Goal: Task Accomplishment & Management: Complete application form

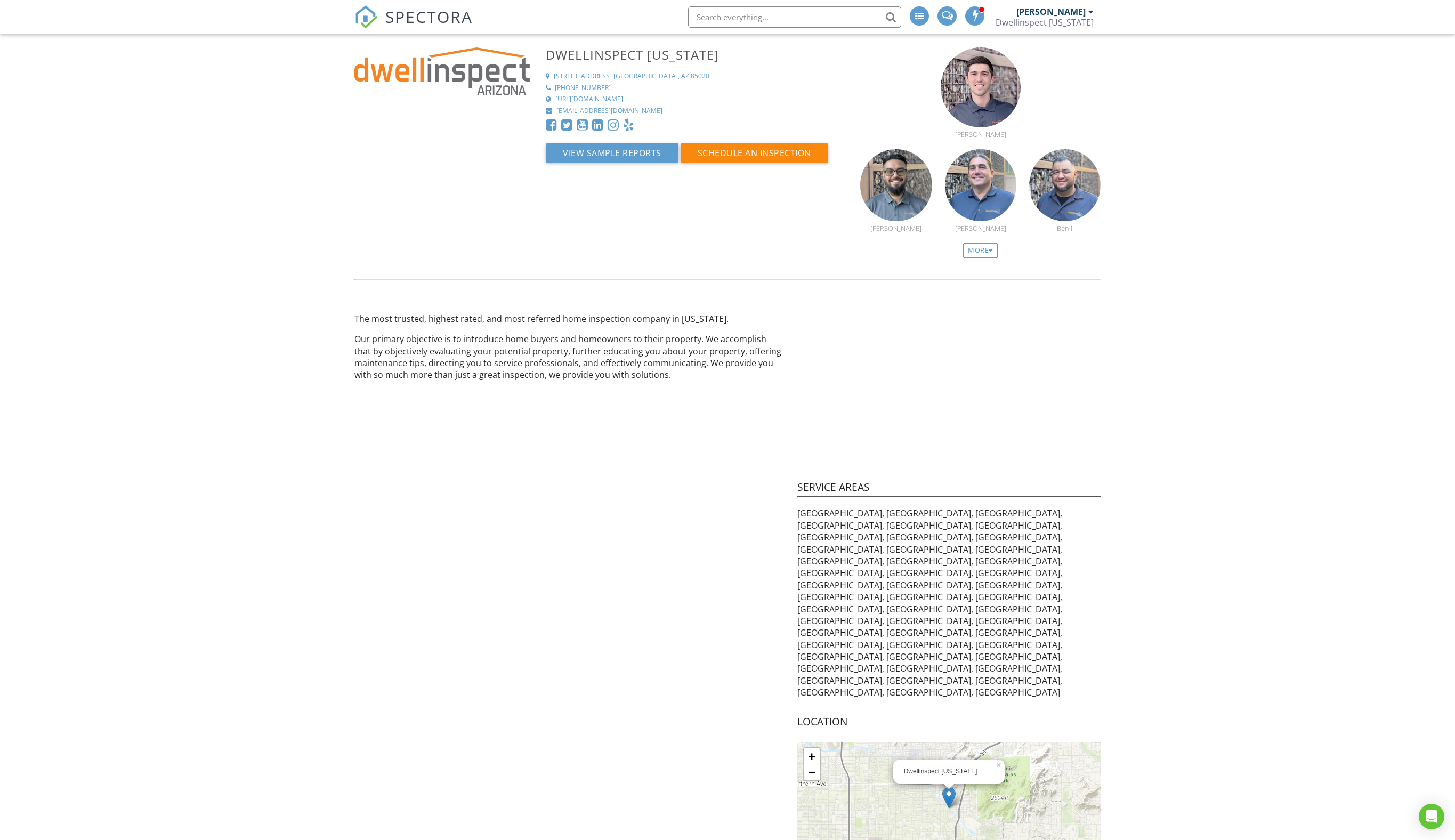
click at [419, 22] on span "SPECTORA" at bounding box center [429, 16] width 87 height 22
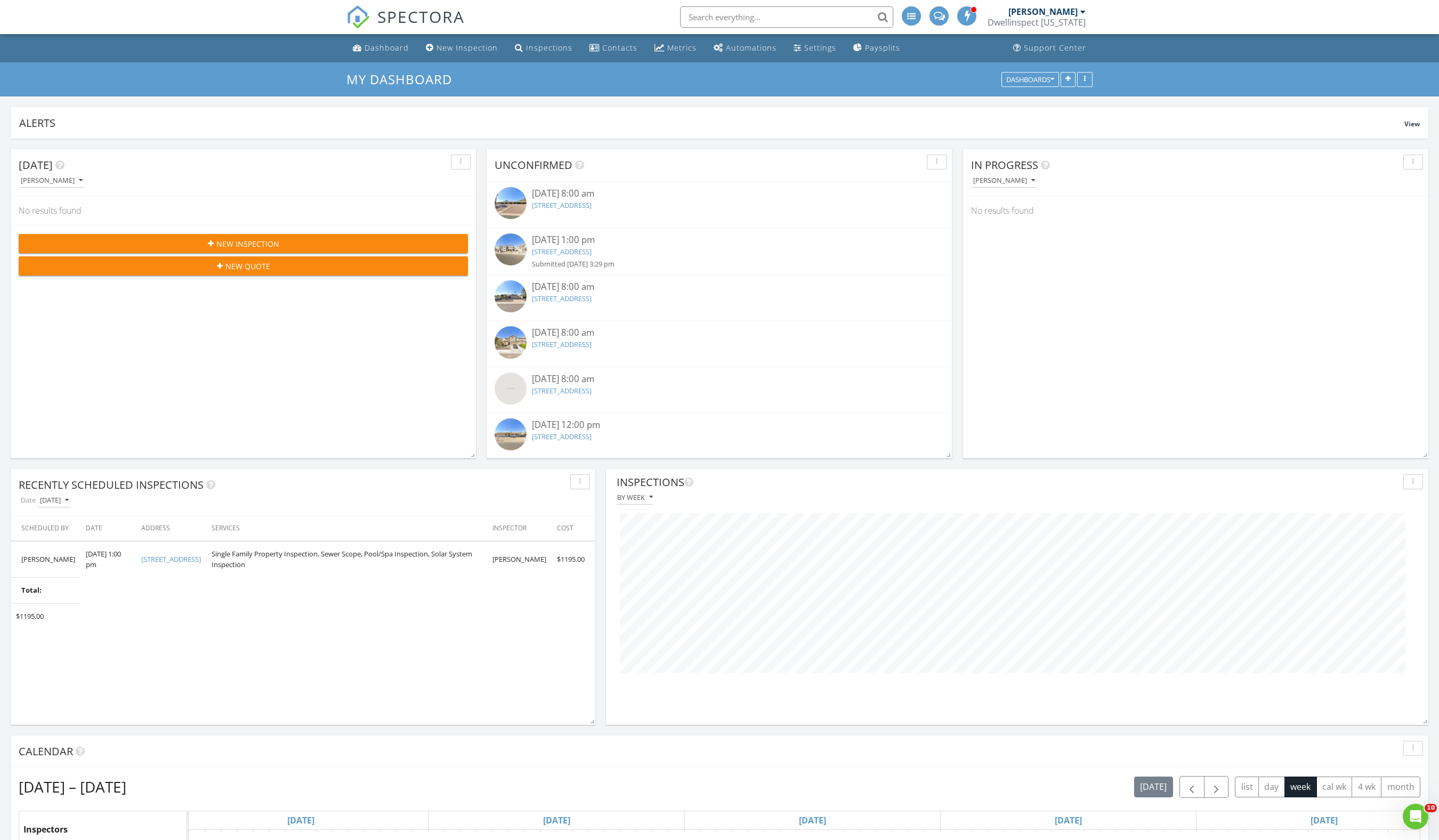
click at [1021, 196] on div "In Progress Sean Garvey" at bounding box center [1196, 172] width 466 height 47
click at [1033, 184] on div "[PERSON_NAME]" at bounding box center [1004, 181] width 62 height 8
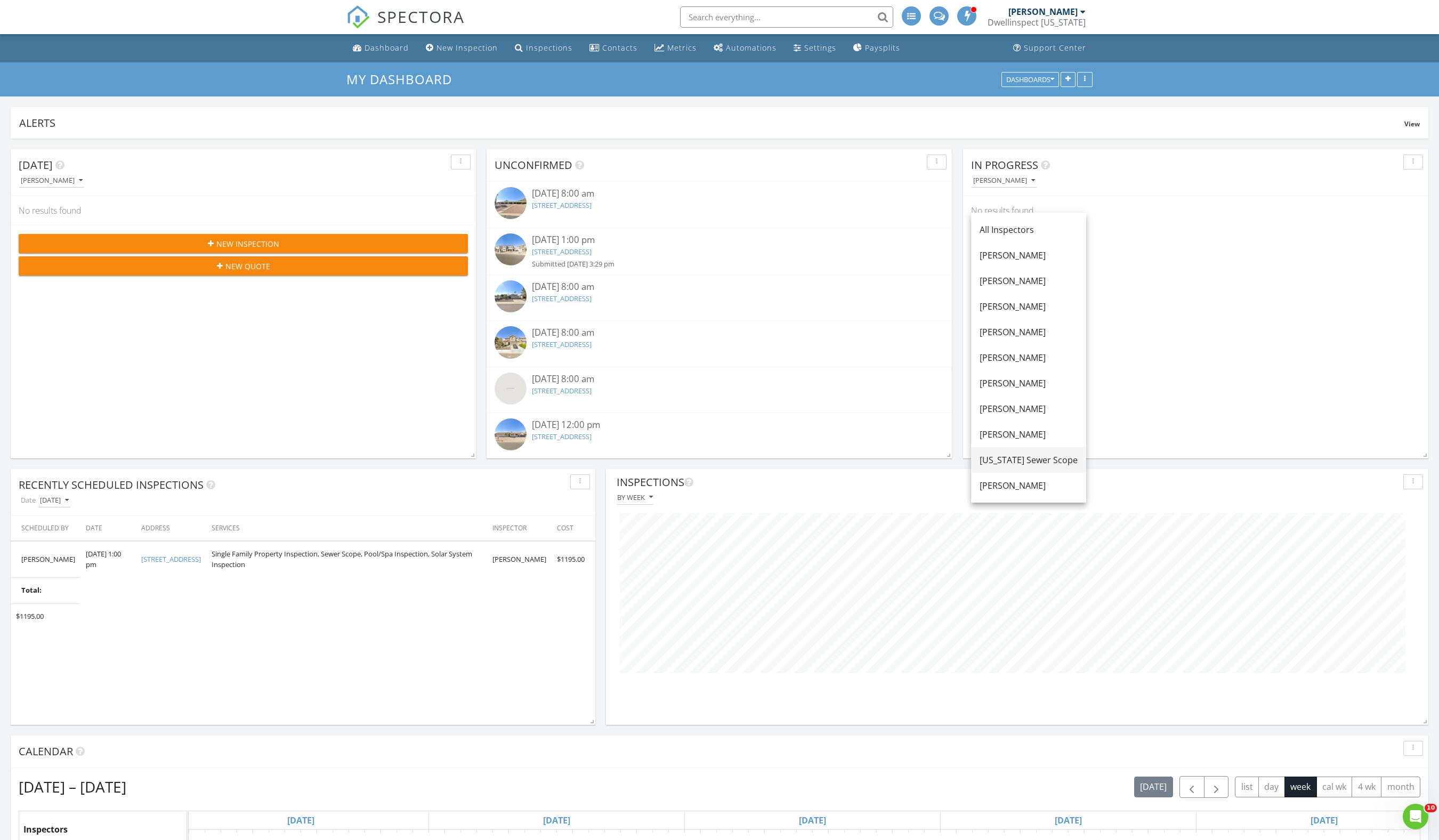
click at [1059, 461] on div "[US_STATE] Sewer Scope" at bounding box center [1029, 460] width 98 height 13
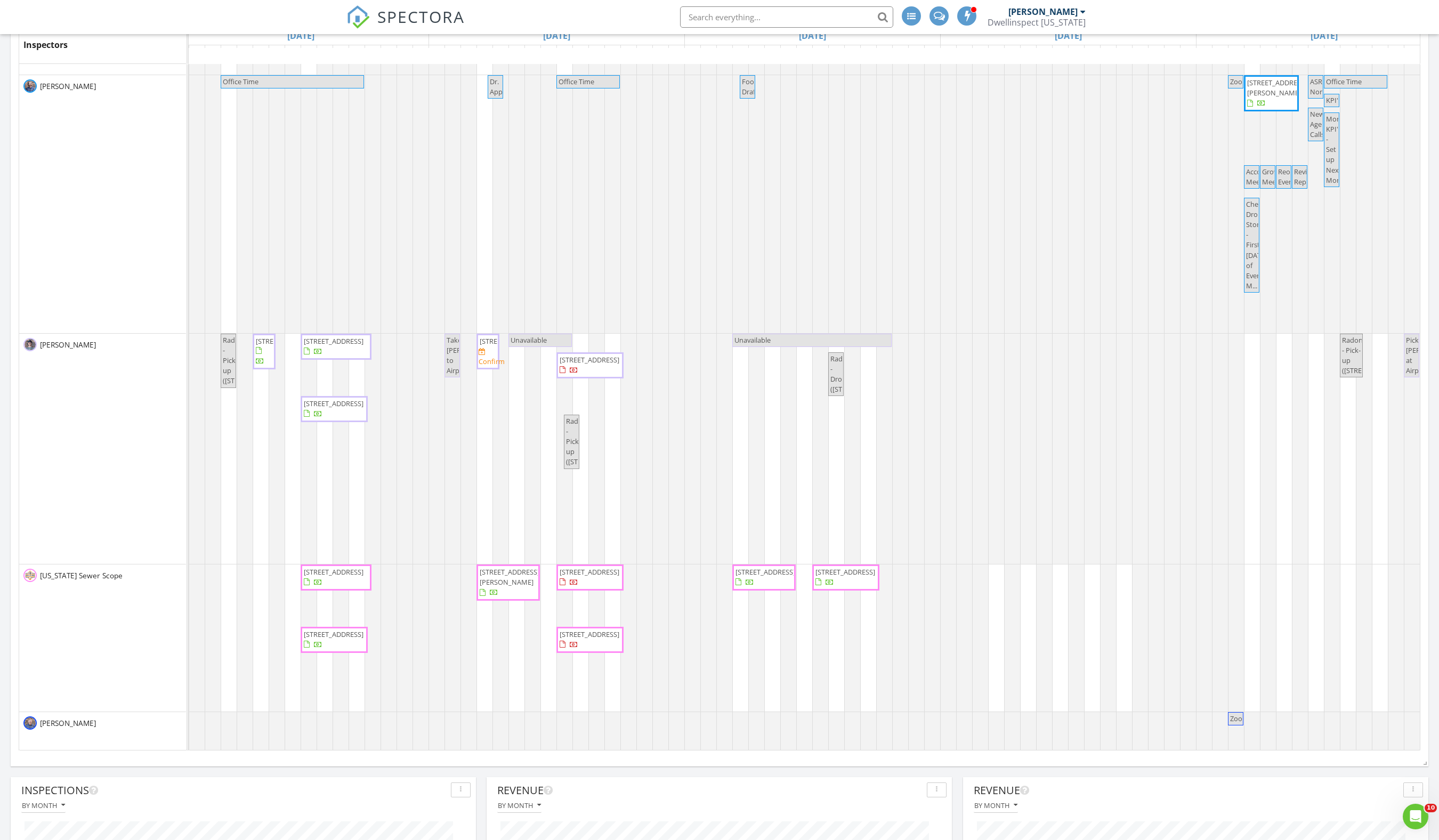
scroll to position [1046, 0]
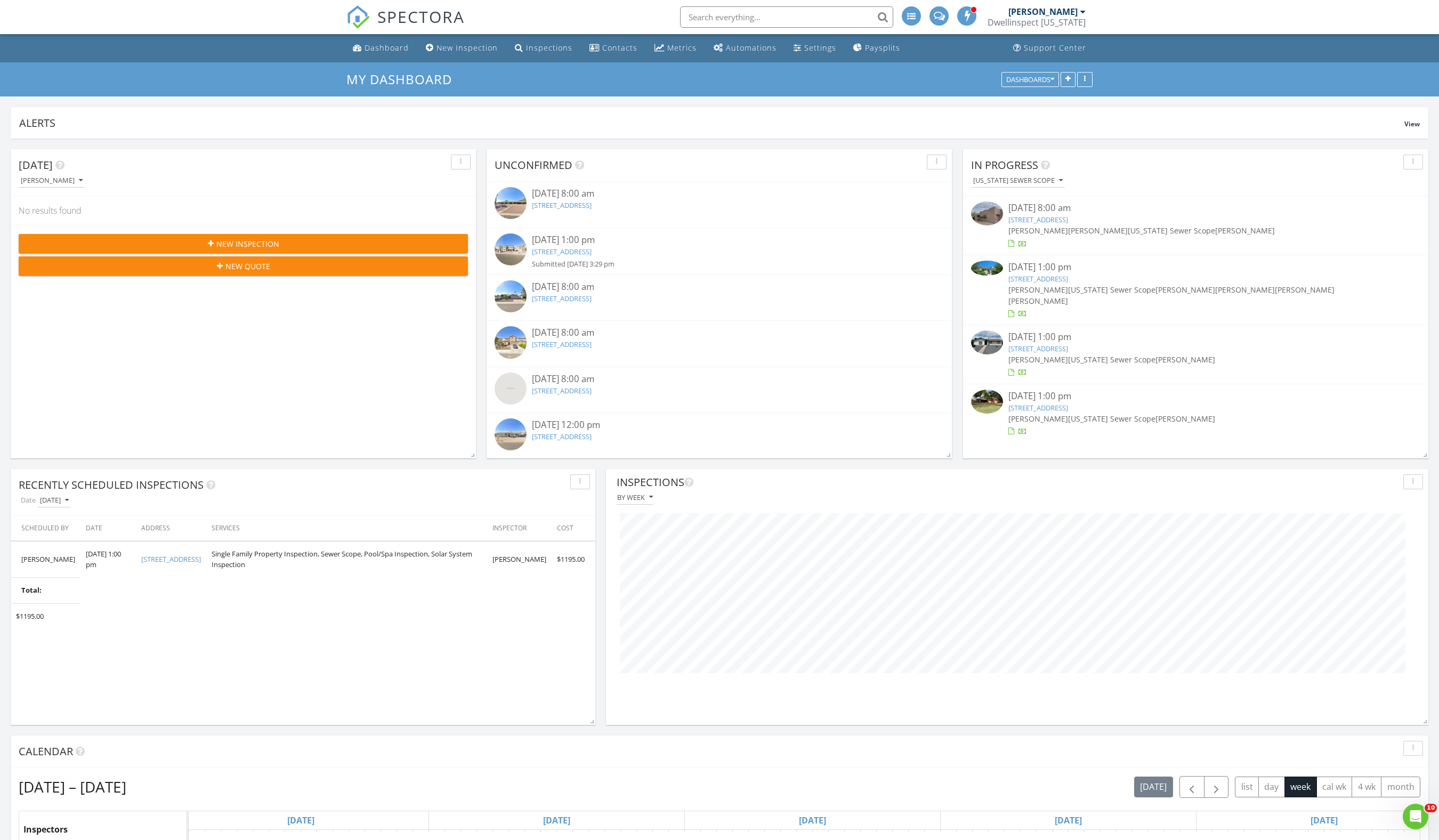
click at [1032, 8] on div "[PERSON_NAME]" at bounding box center [1044, 12] width 69 height 11
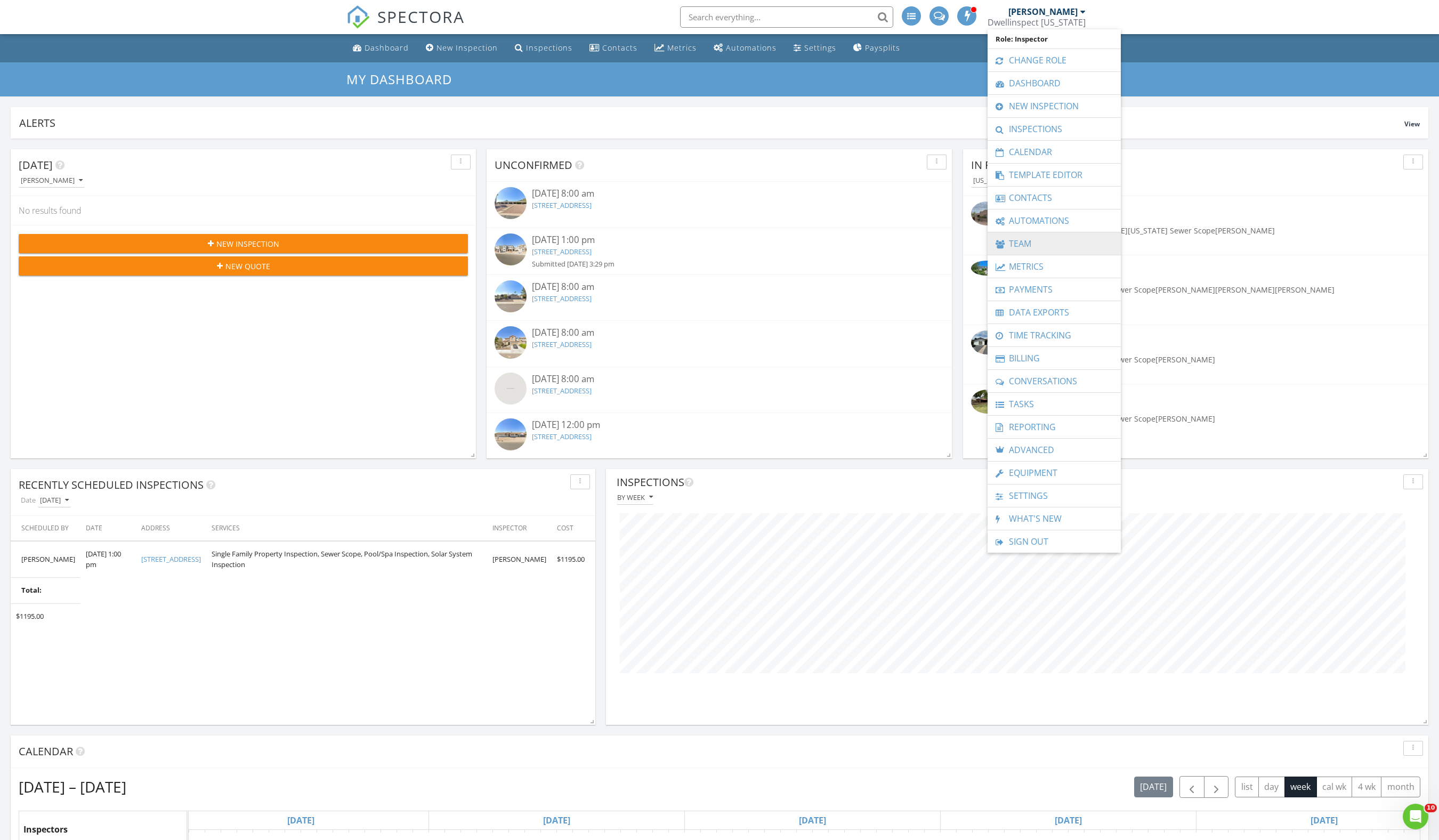
click at [1074, 246] on link "Team" at bounding box center [1054, 243] width 123 height 22
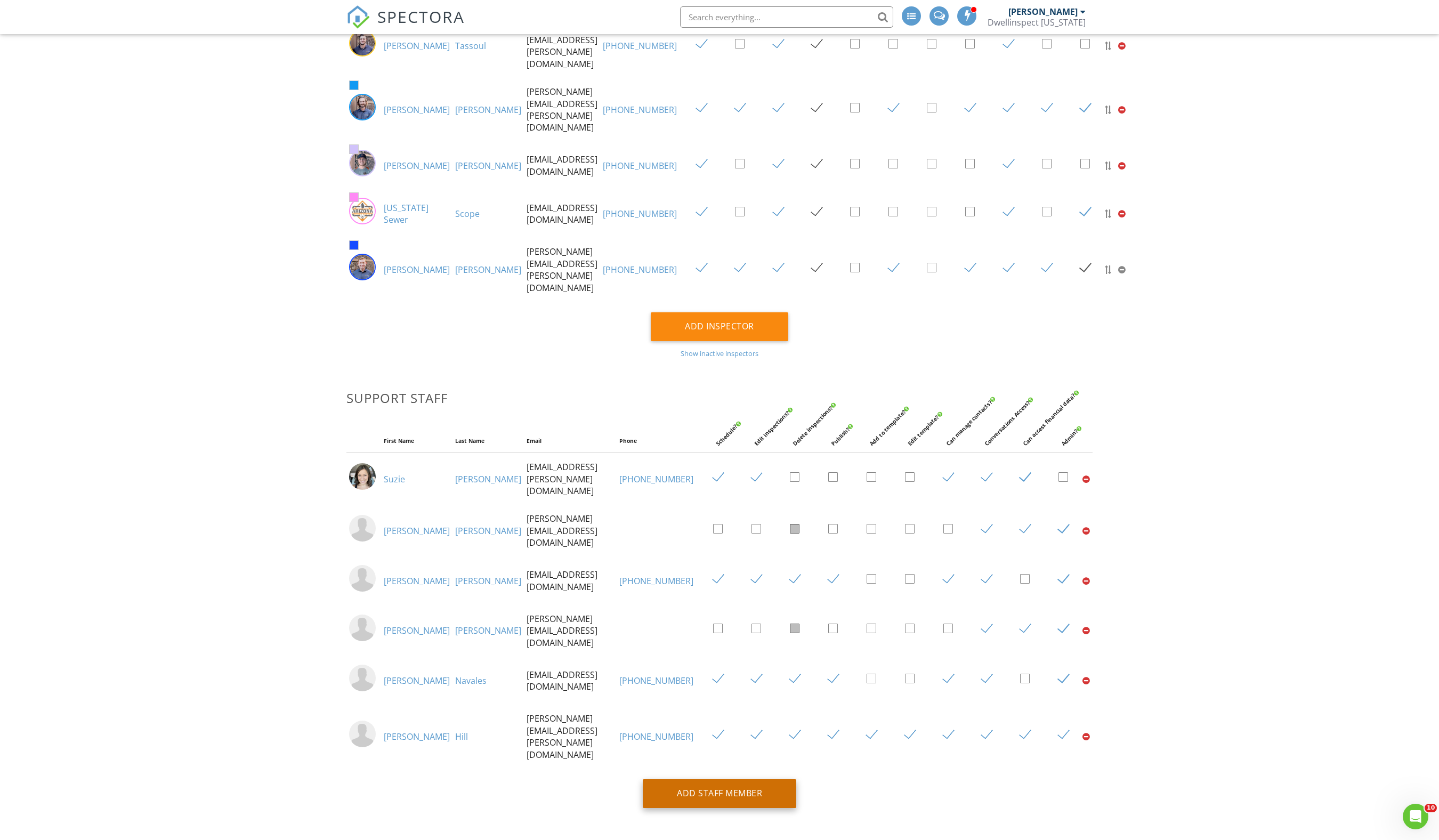
click at [701, 781] on div "Add Staff Member" at bounding box center [720, 793] width 154 height 29
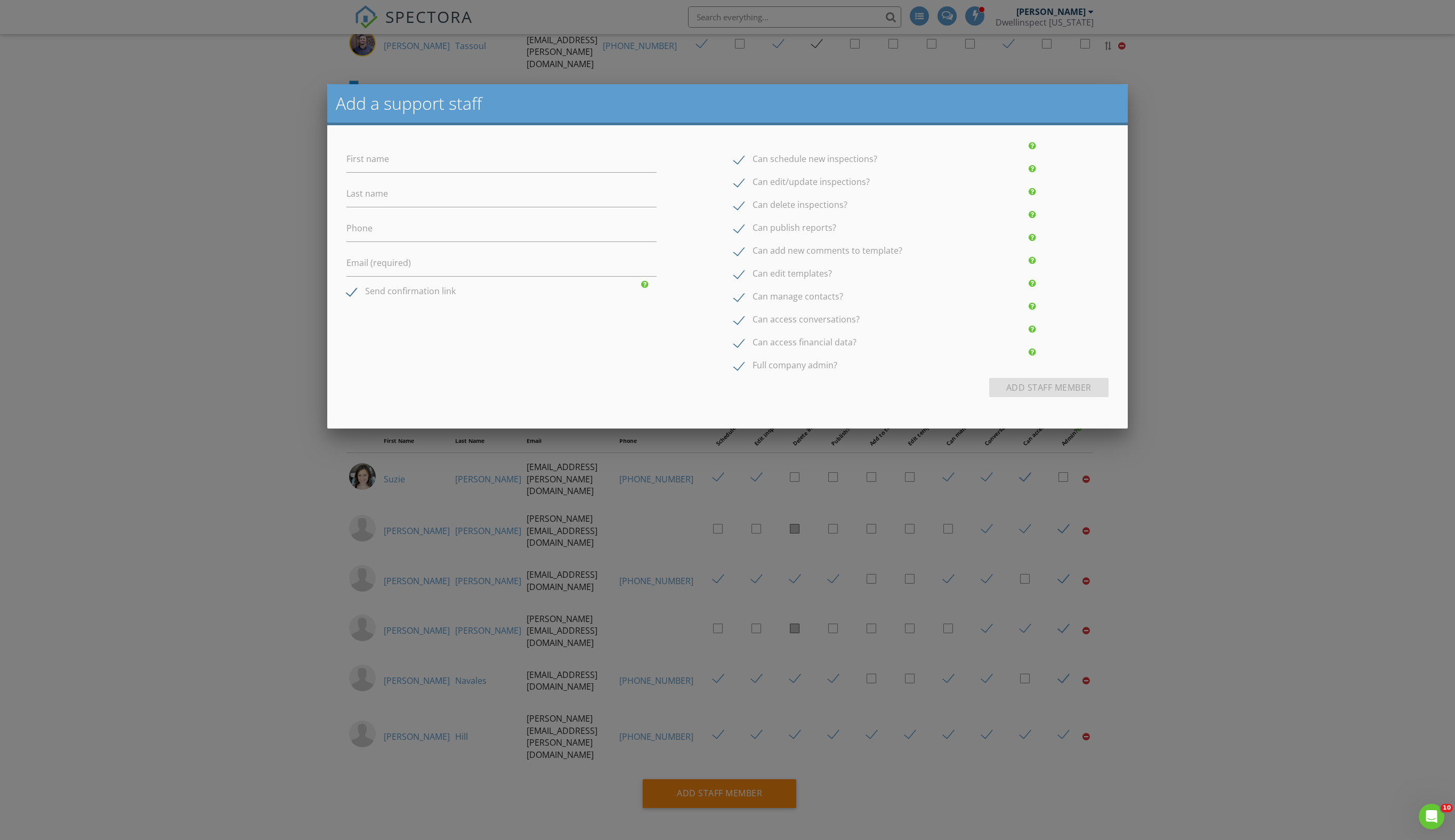
click at [743, 164] on label "Can schedule new inspections?" at bounding box center [806, 161] width 143 height 13
checkbox input "false"
click at [742, 190] on label "Can edit/update inspections?" at bounding box center [802, 183] width 136 height 13
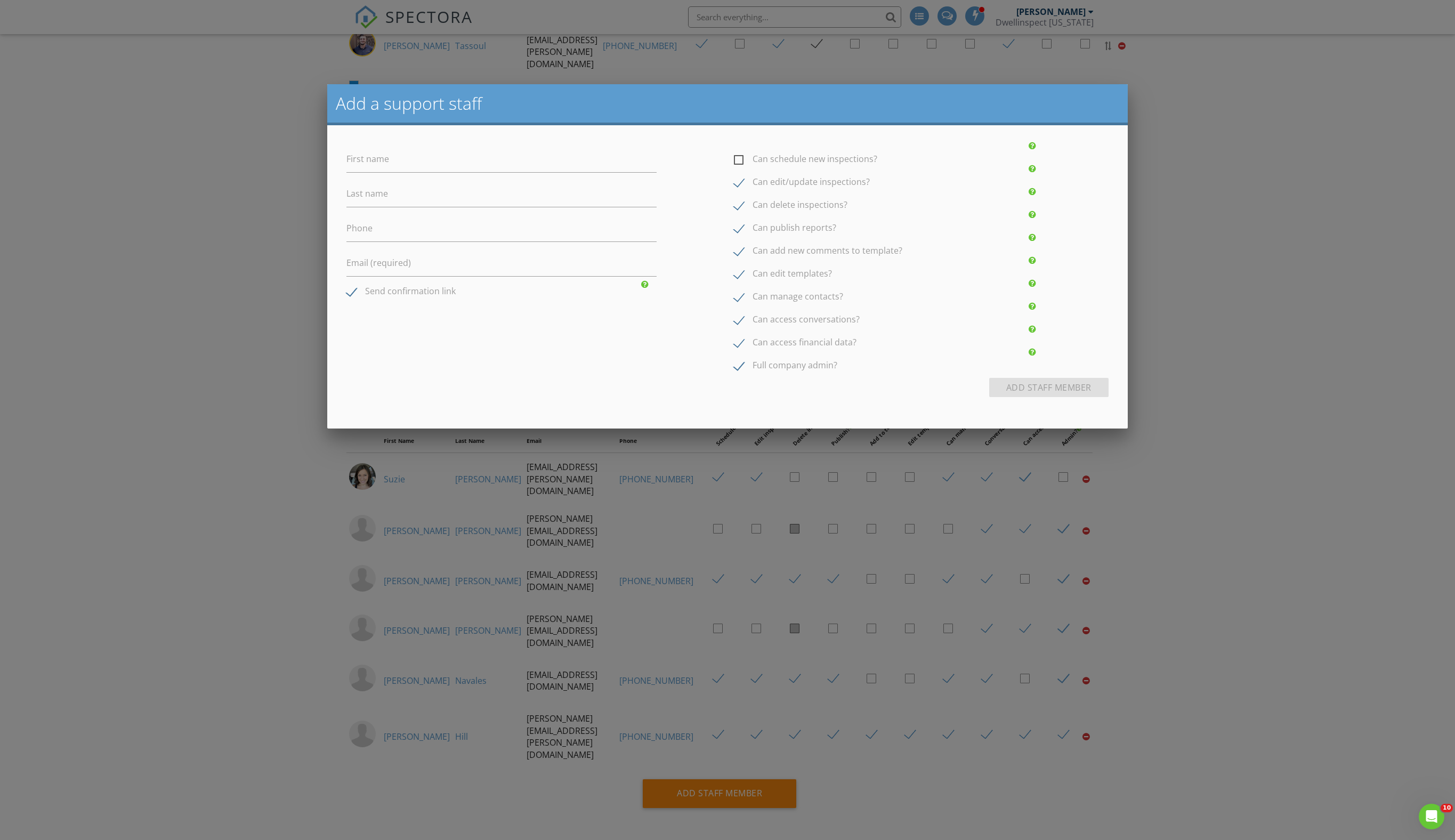
checkbox input "false"
click at [743, 236] on label "Can publish reports?" at bounding box center [785, 229] width 102 height 13
checkbox input "false"
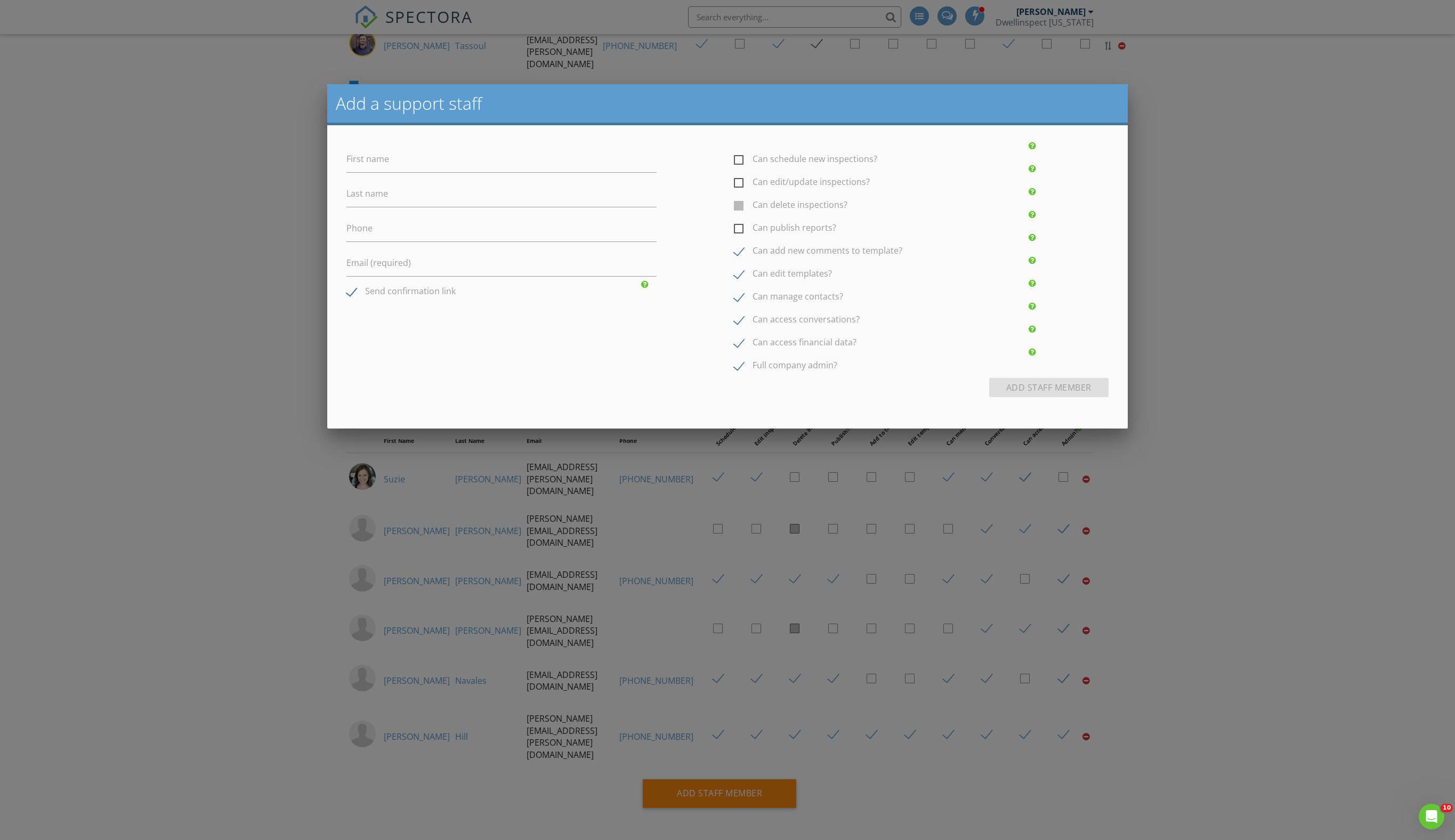
click at [743, 259] on label "Can add new comments to template?" at bounding box center [818, 252] width 168 height 13
checkbox input "false"
click at [740, 282] on label "Can edit templates?" at bounding box center [783, 275] width 98 height 13
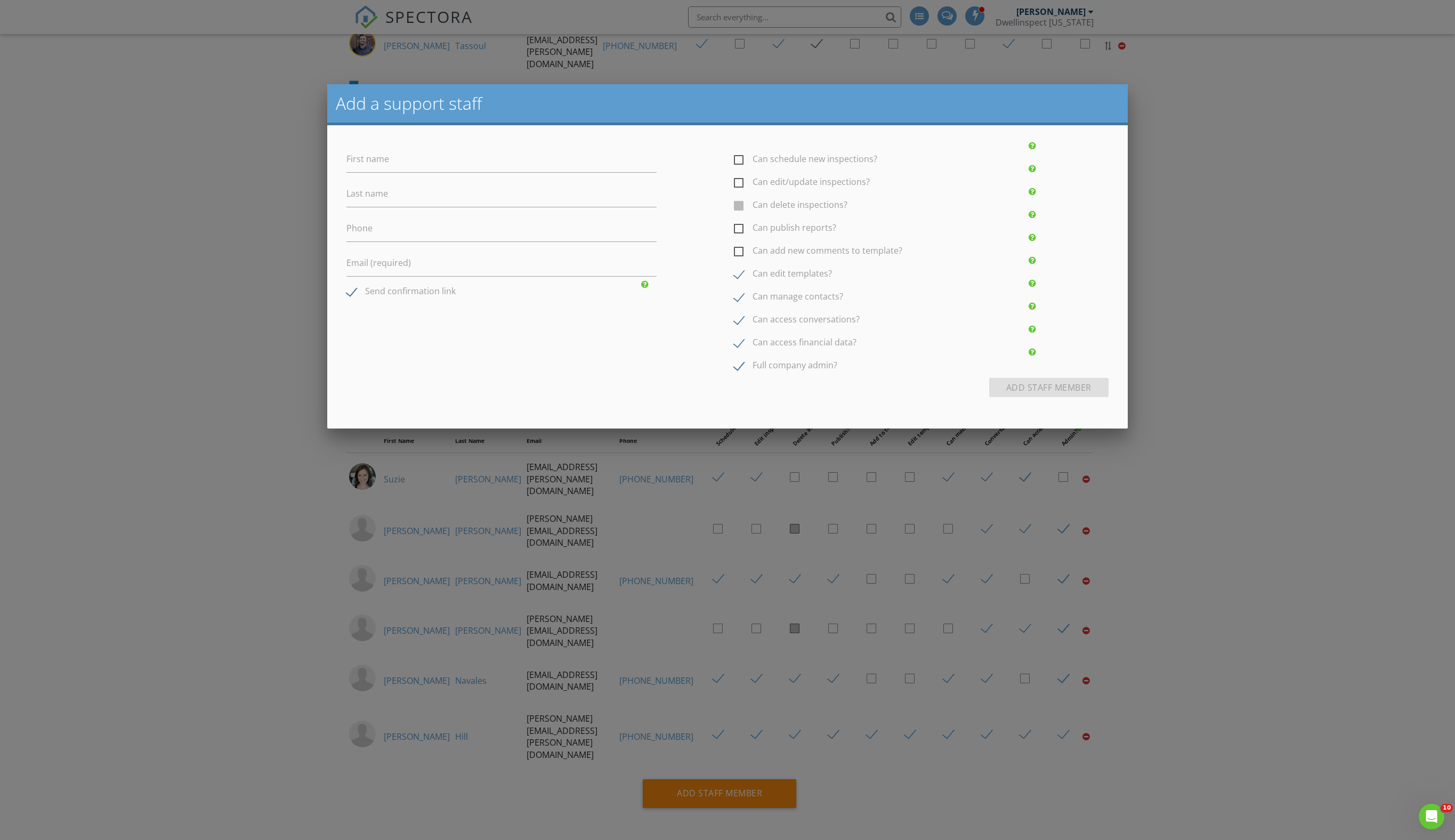
checkbox input "false"
click at [441, 173] on input "First name" at bounding box center [502, 159] width 311 height 26
paste input "[EMAIL_ADDRESS][DOMAIN_NAME]"
type input "[EMAIL_ADDRESS][DOMAIN_NAME]"
click at [742, 282] on label "Can edit templates?" at bounding box center [783, 275] width 98 height 13
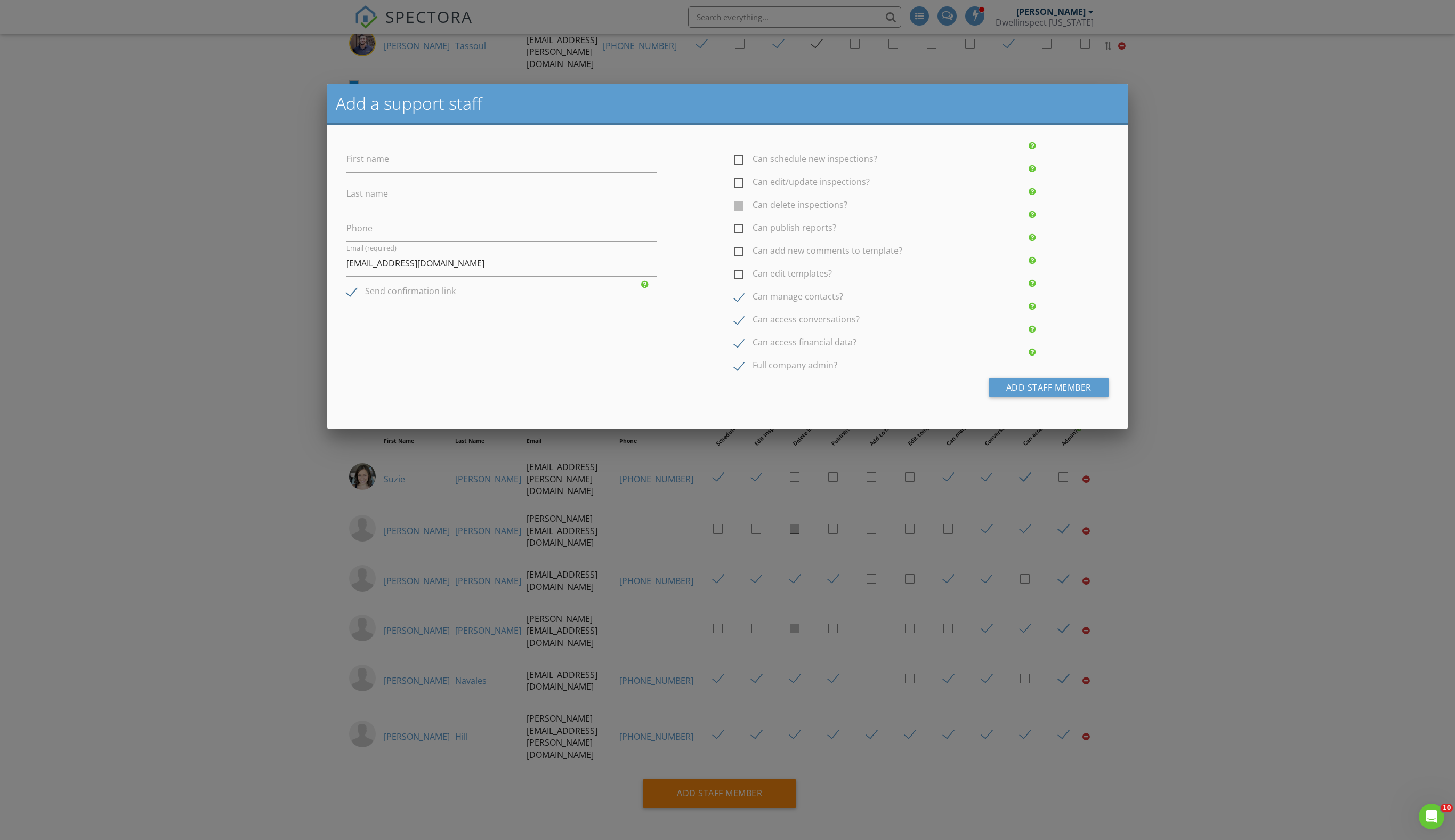
click at [741, 273] on input "Can edit templates?" at bounding box center [737, 269] width 7 height 7
click at [740, 276] on div "Can edit templates?" at bounding box center [889, 268] width 311 height 14
click at [741, 282] on label "Can edit templates?" at bounding box center [783, 275] width 98 height 13
checkbox input "false"
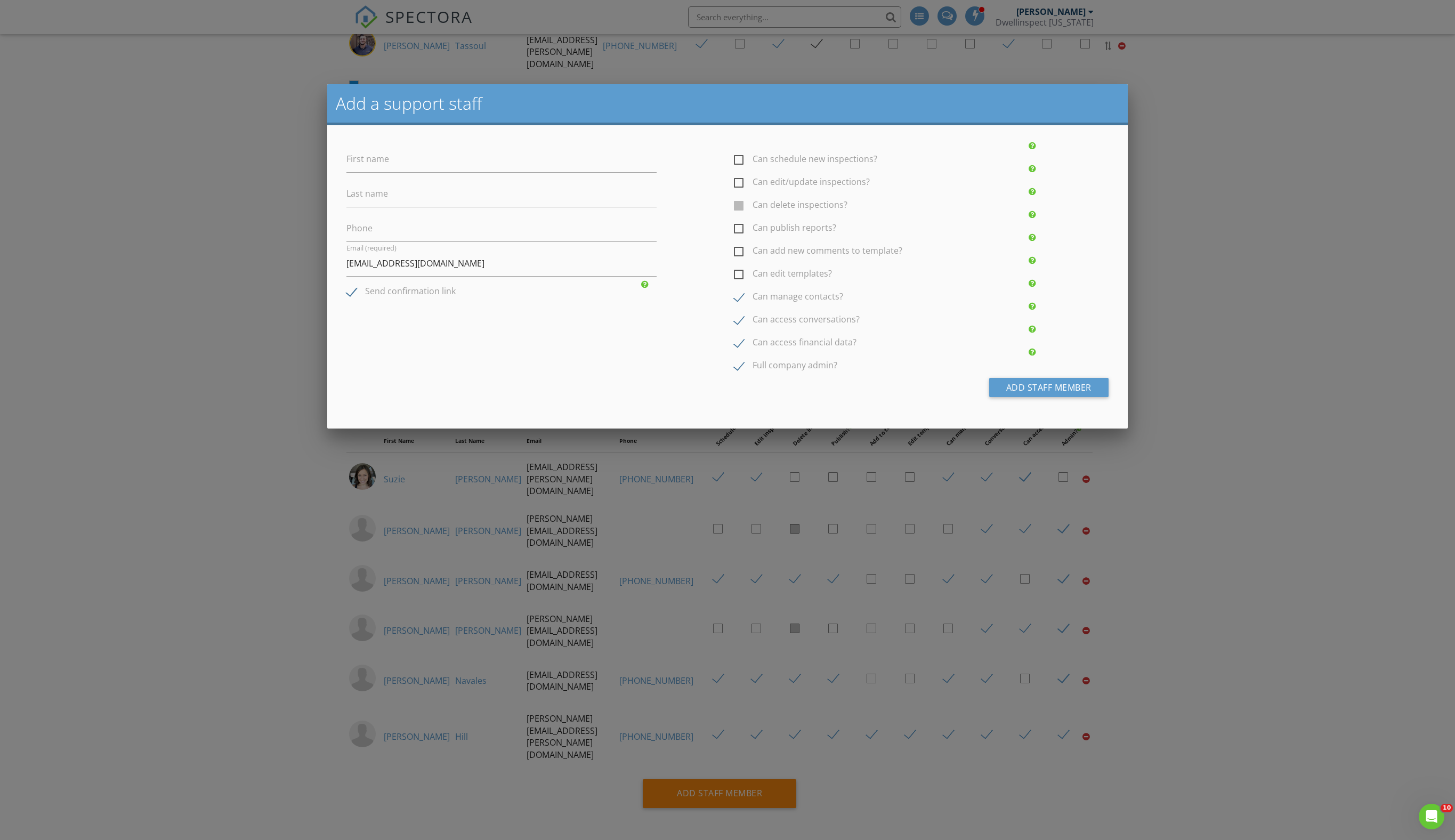
click at [743, 259] on label "Can add new comments to template?" at bounding box center [818, 252] width 168 height 13
click at [741, 249] on input "Can add new comments to template?" at bounding box center [737, 246] width 7 height 7
checkbox input "true"
click at [739, 236] on label "Can publish reports?" at bounding box center [785, 229] width 102 height 13
click at [739, 226] on input "Can publish reports?" at bounding box center [737, 223] width 7 height 7
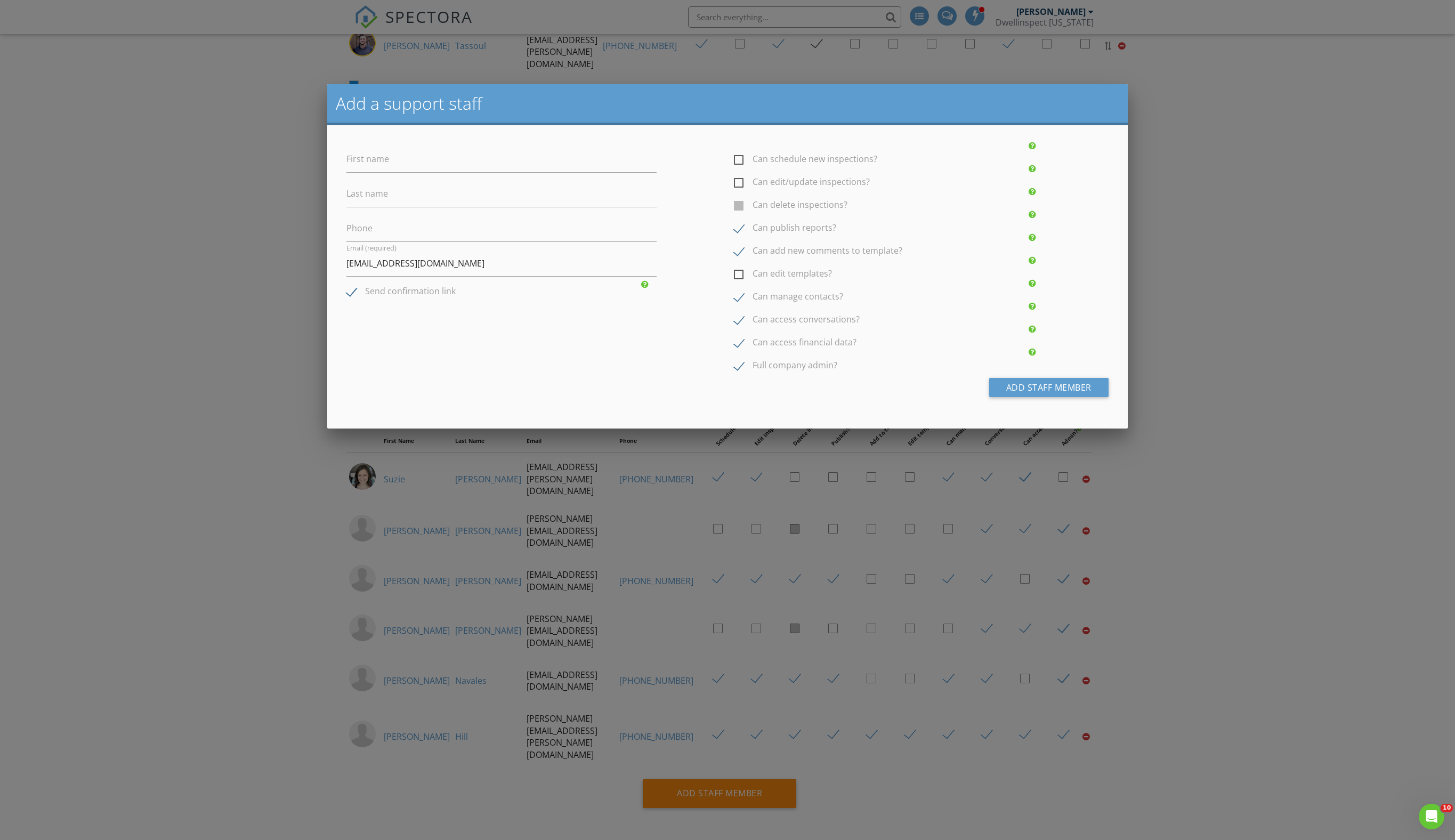
click at [741, 236] on label "Can publish reports?" at bounding box center [785, 229] width 102 height 13
checkbox input "false"
click at [740, 259] on label "Can add new comments to template?" at bounding box center [818, 252] width 168 height 13
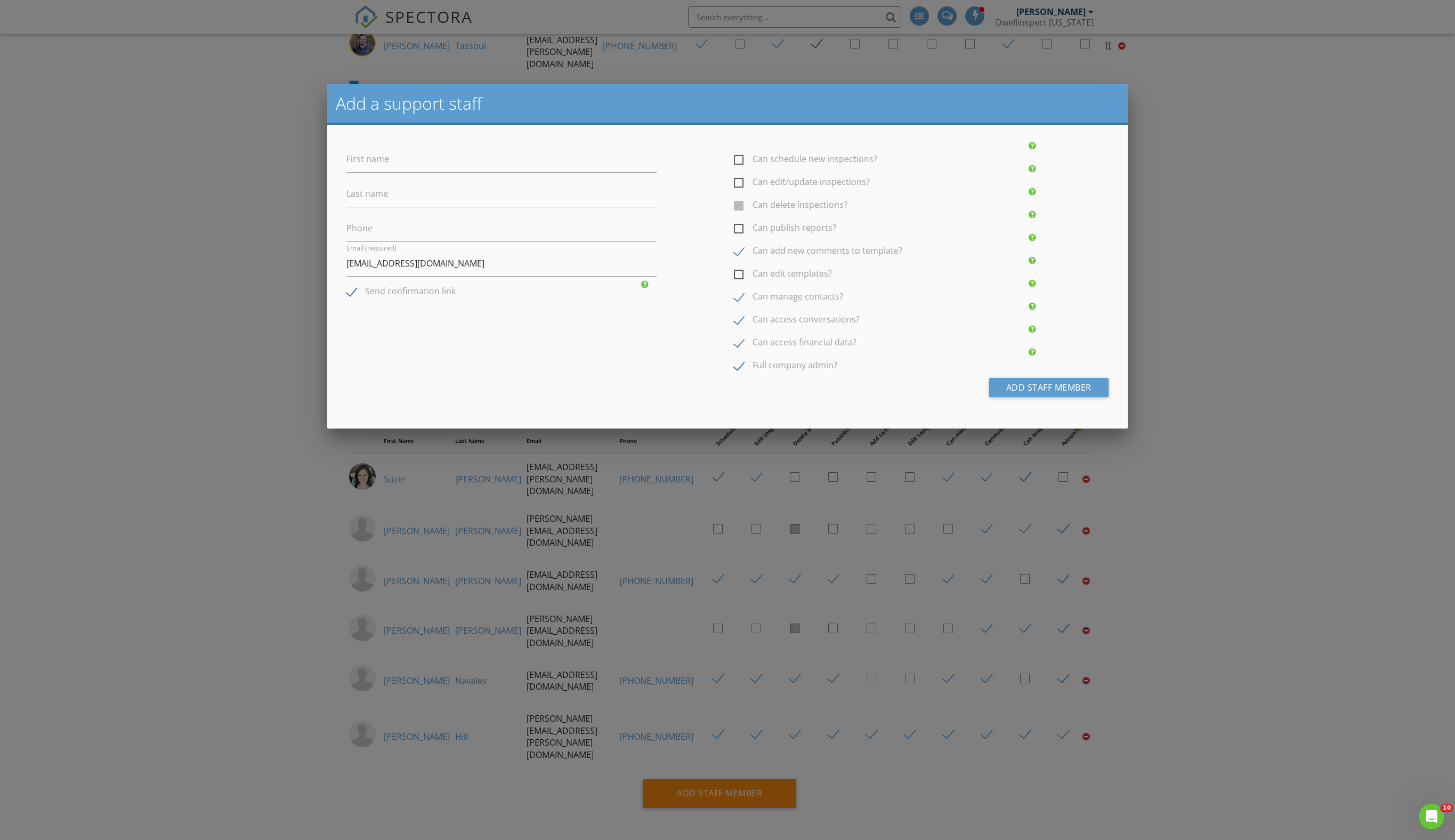
checkbox input "false"
click at [747, 167] on label "Can schedule new inspections?" at bounding box center [806, 161] width 143 height 13
click at [741, 157] on input "Can schedule new inspections?" at bounding box center [737, 154] width 7 height 7
checkbox input "true"
click at [744, 186] on label "Can edit/update inspections?" at bounding box center [802, 183] width 136 height 13
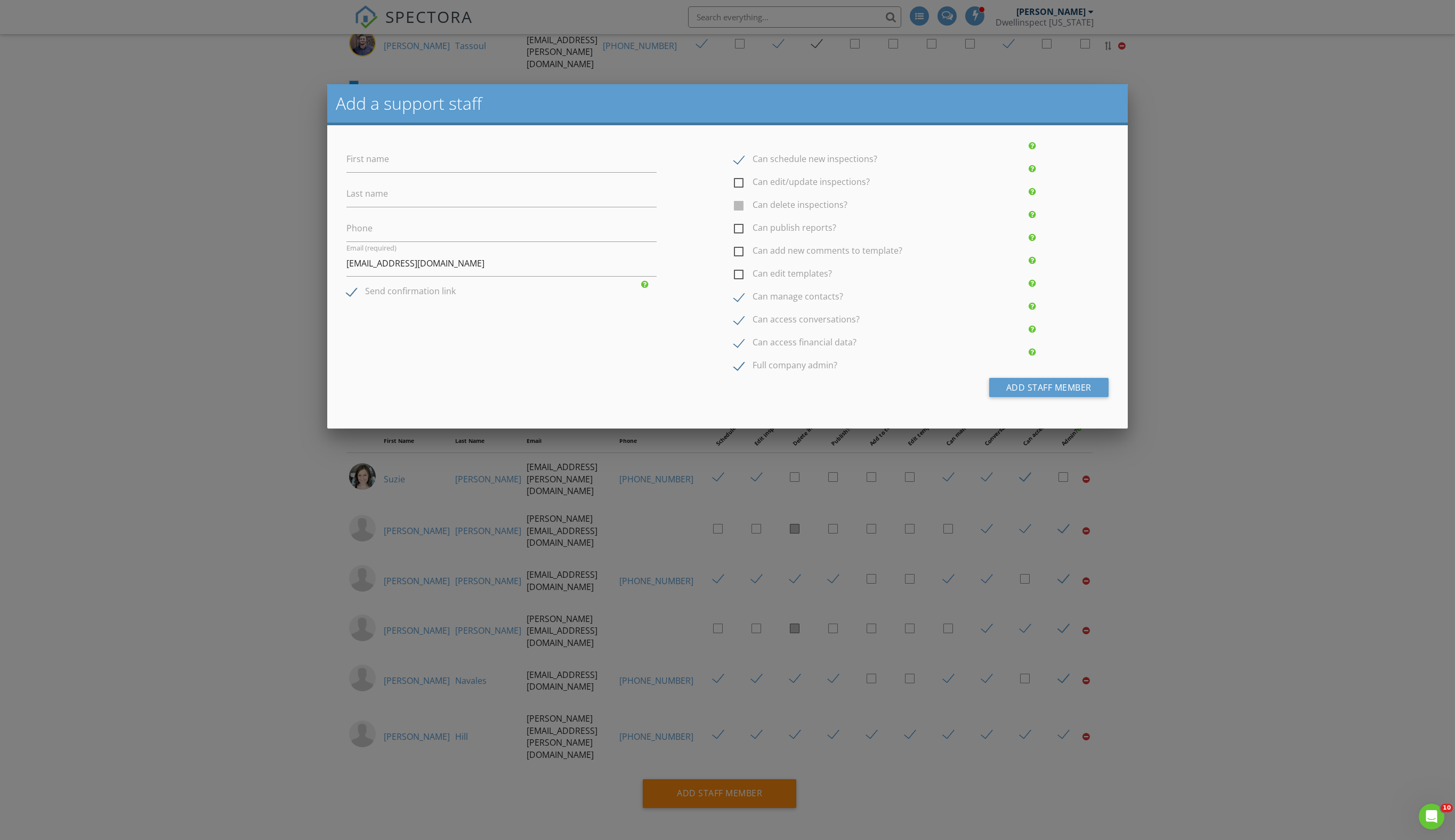
click at [741, 181] on input "Can edit/update inspections?" at bounding box center [737, 177] width 7 height 7
click at [743, 190] on label "Can edit/update inspections?" at bounding box center [802, 183] width 136 height 13
checkbox input "false"
click at [455, 173] on input "First name" at bounding box center [502, 159] width 311 height 26
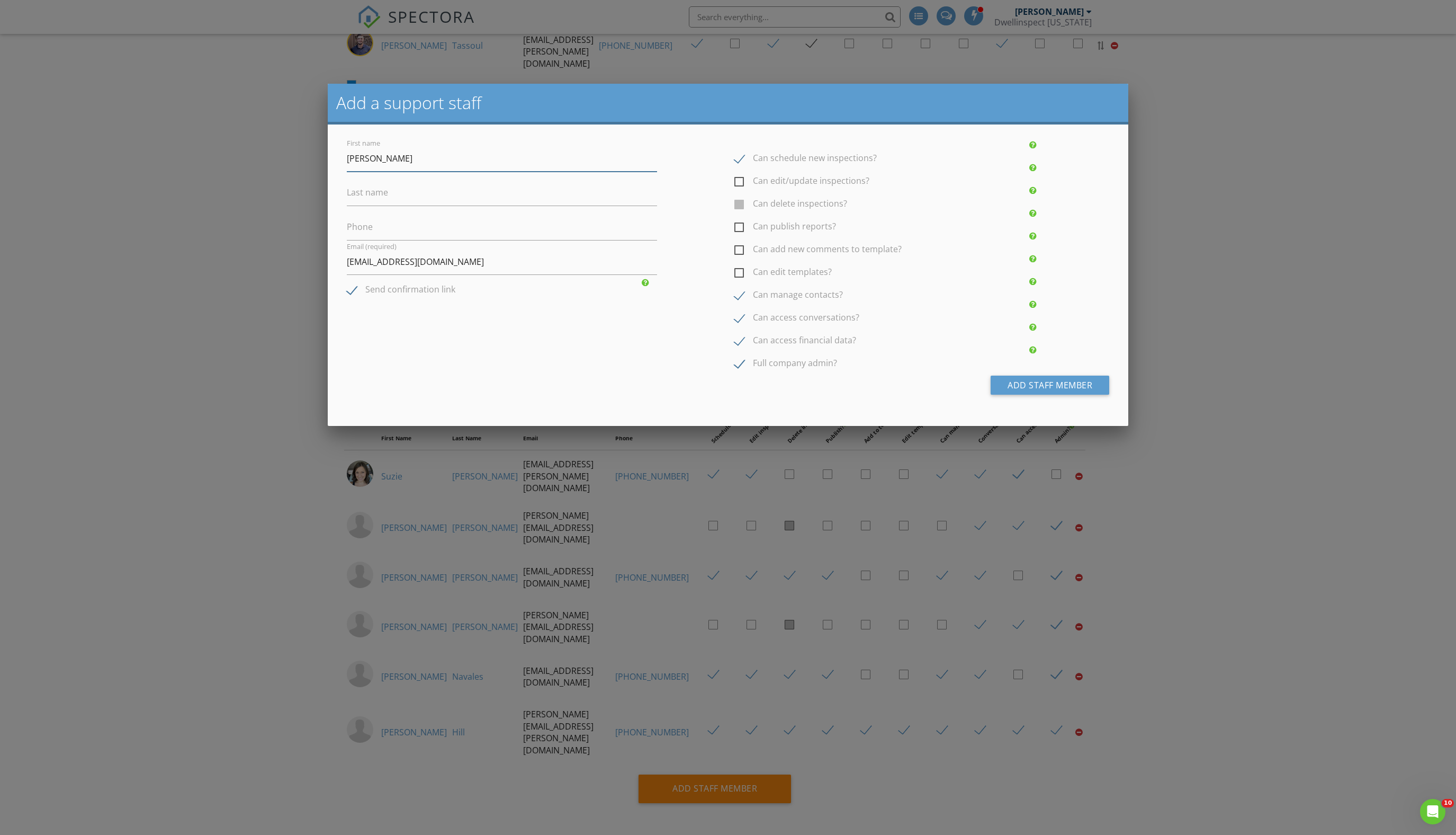
type input "[PERSON_NAME]"
type input "Financial anaylis account"
click at [351, 169] on input "[PERSON_NAME]" at bounding box center [502, 158] width 310 height 26
type input "[PERSON_NAME]"
click at [1061, 395] on button "Add Staff Member" at bounding box center [1050, 385] width 119 height 19
